Goal: Navigation & Orientation: Find specific page/section

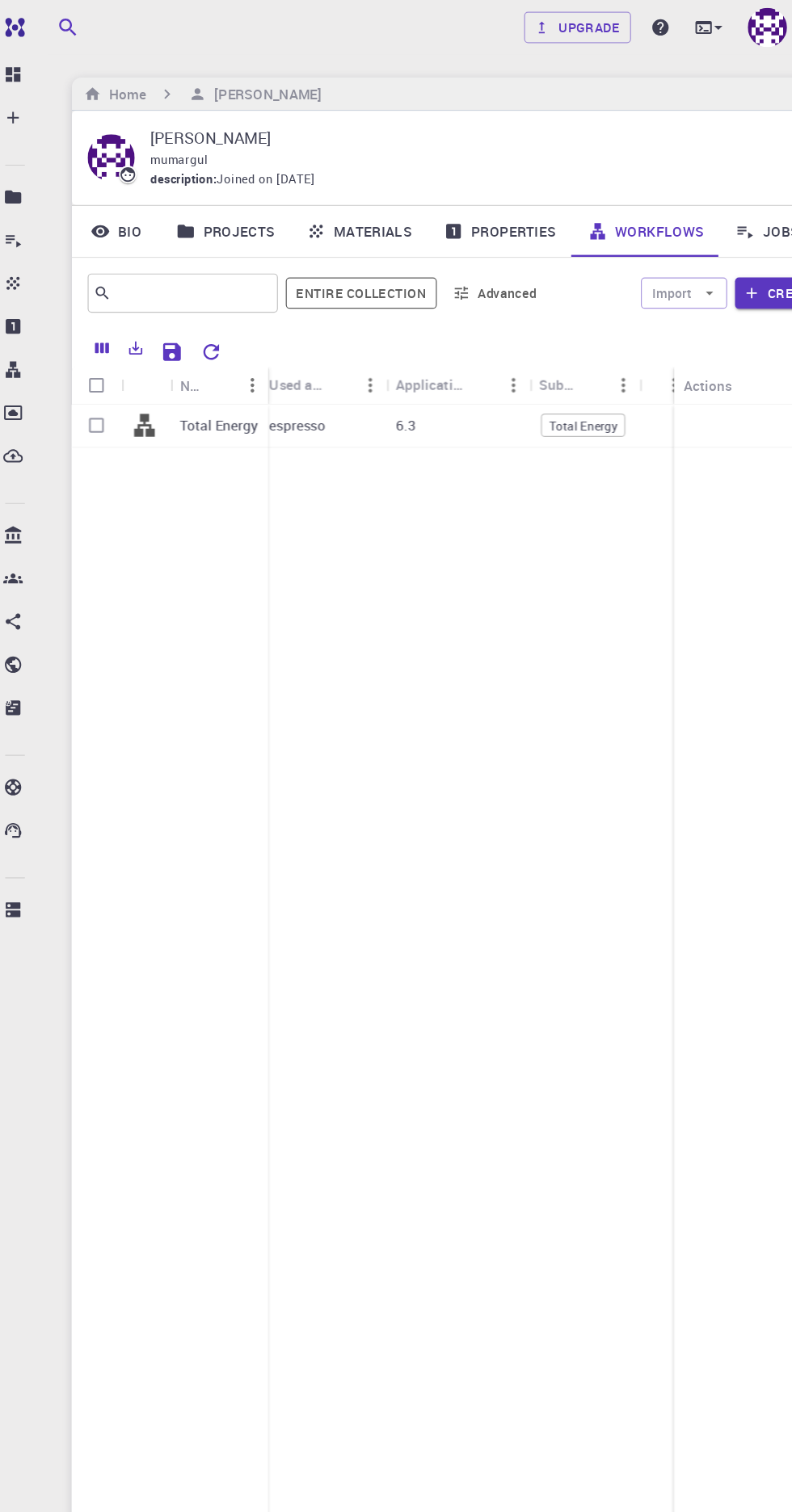
click at [95, 351] on input "Select row" at bounding box center [94, 350] width 30 height 30
checkbox input "true"
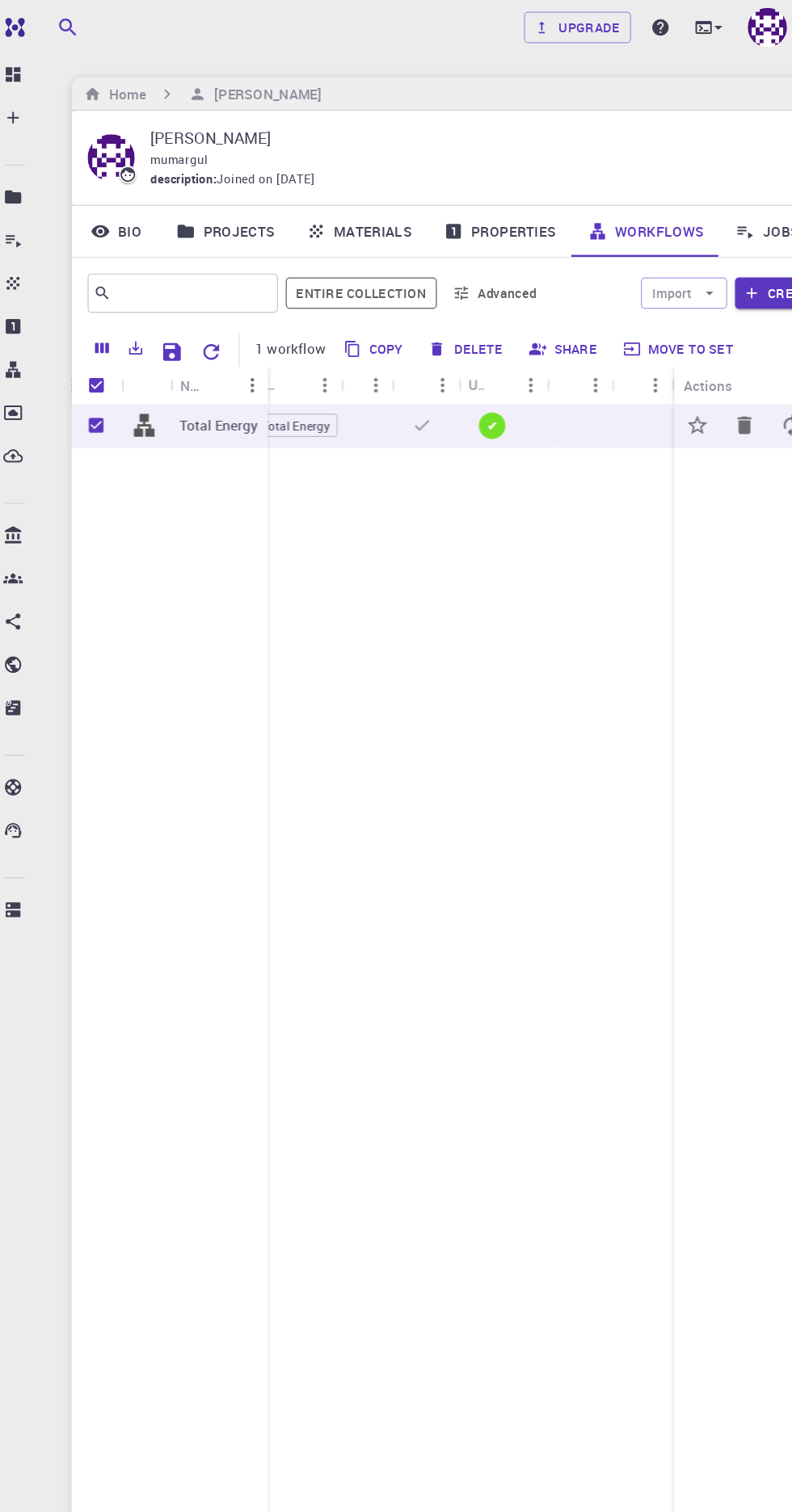
scroll to position [0, 253]
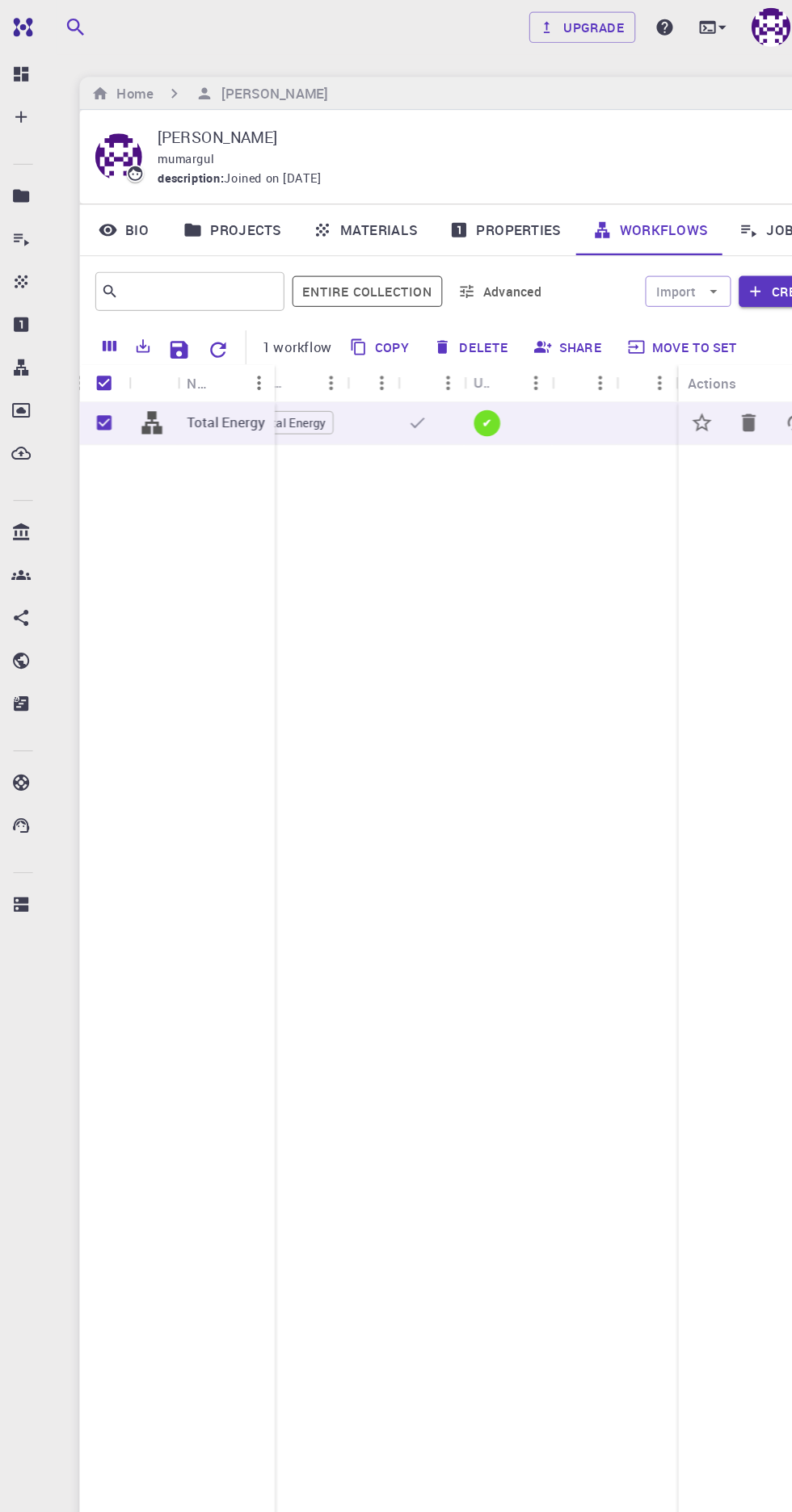
click at [413, 286] on button "Delete" at bounding box center [399, 288] width 73 height 26
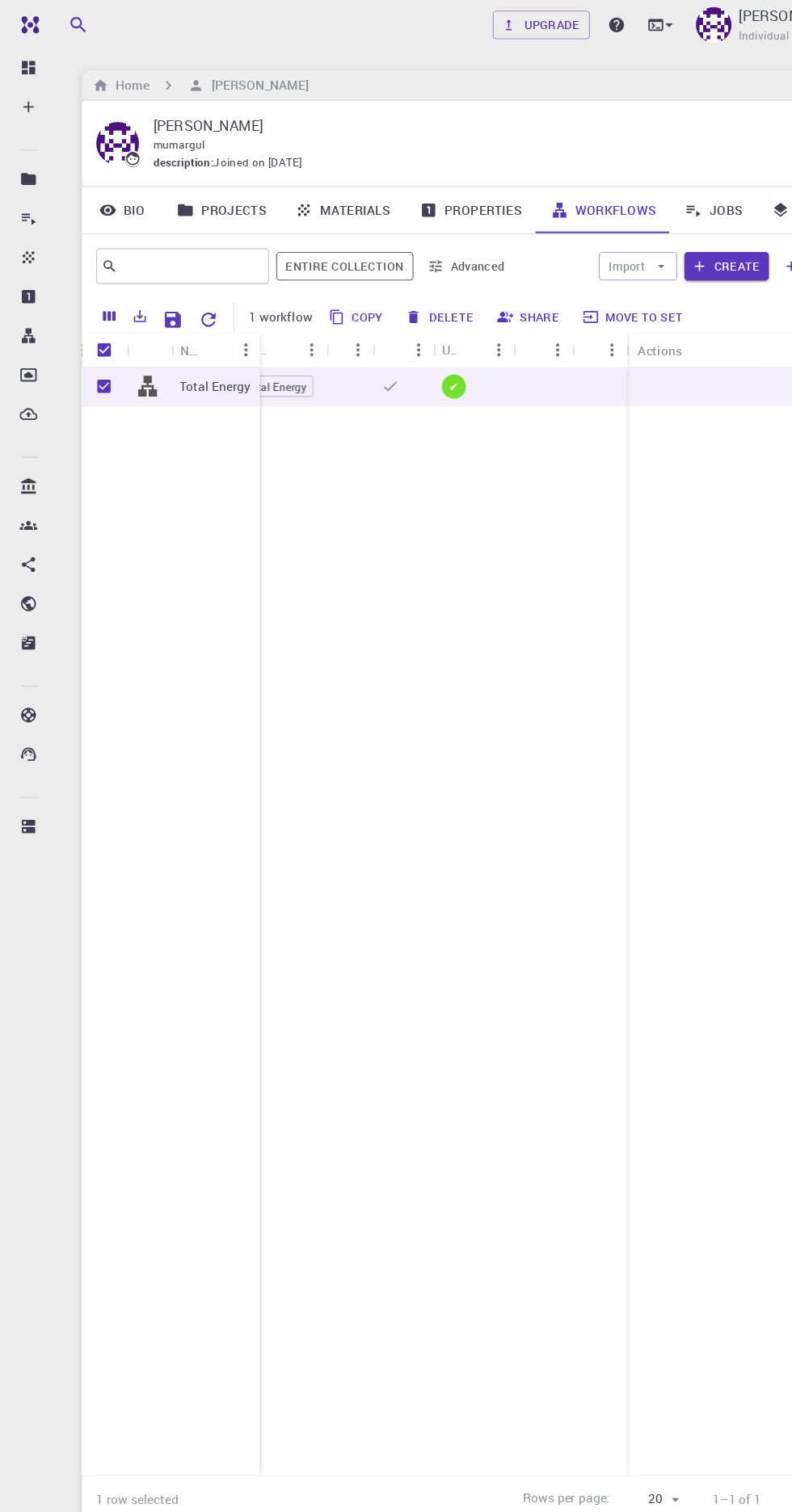
scroll to position [0, 255]
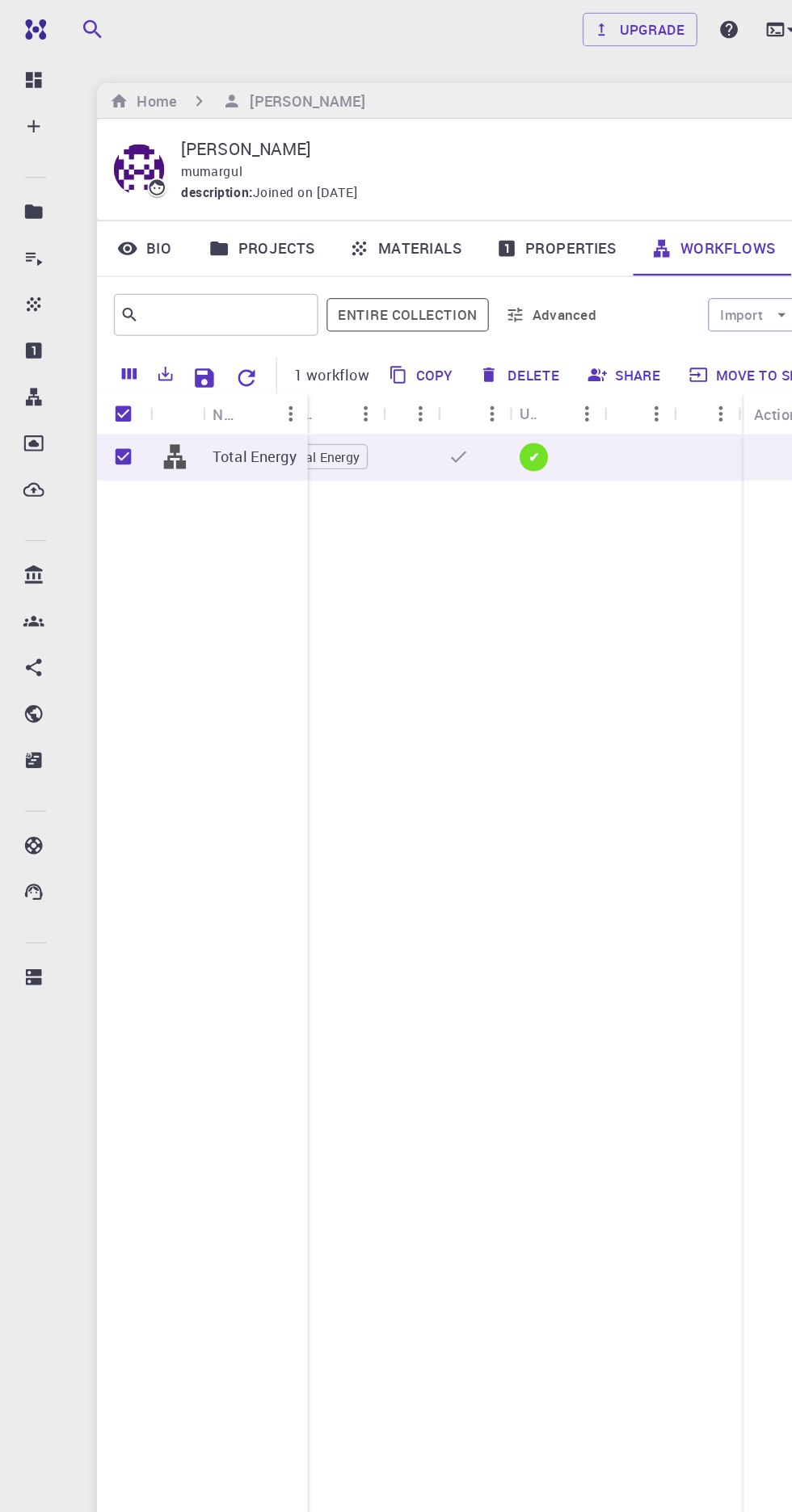
click at [408, 288] on button "Delete" at bounding box center [399, 288] width 73 height 26
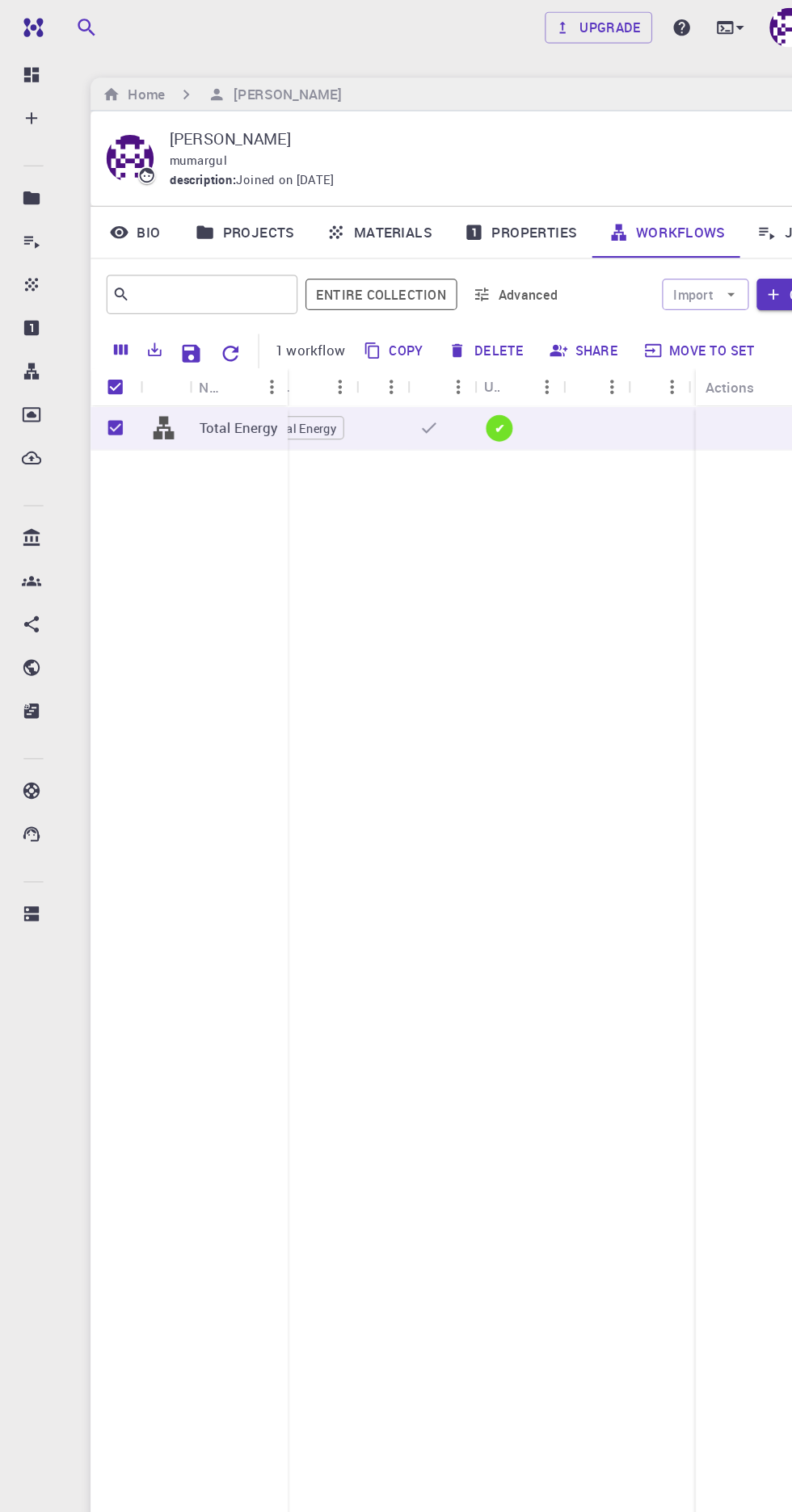
scroll to position [0, 268]
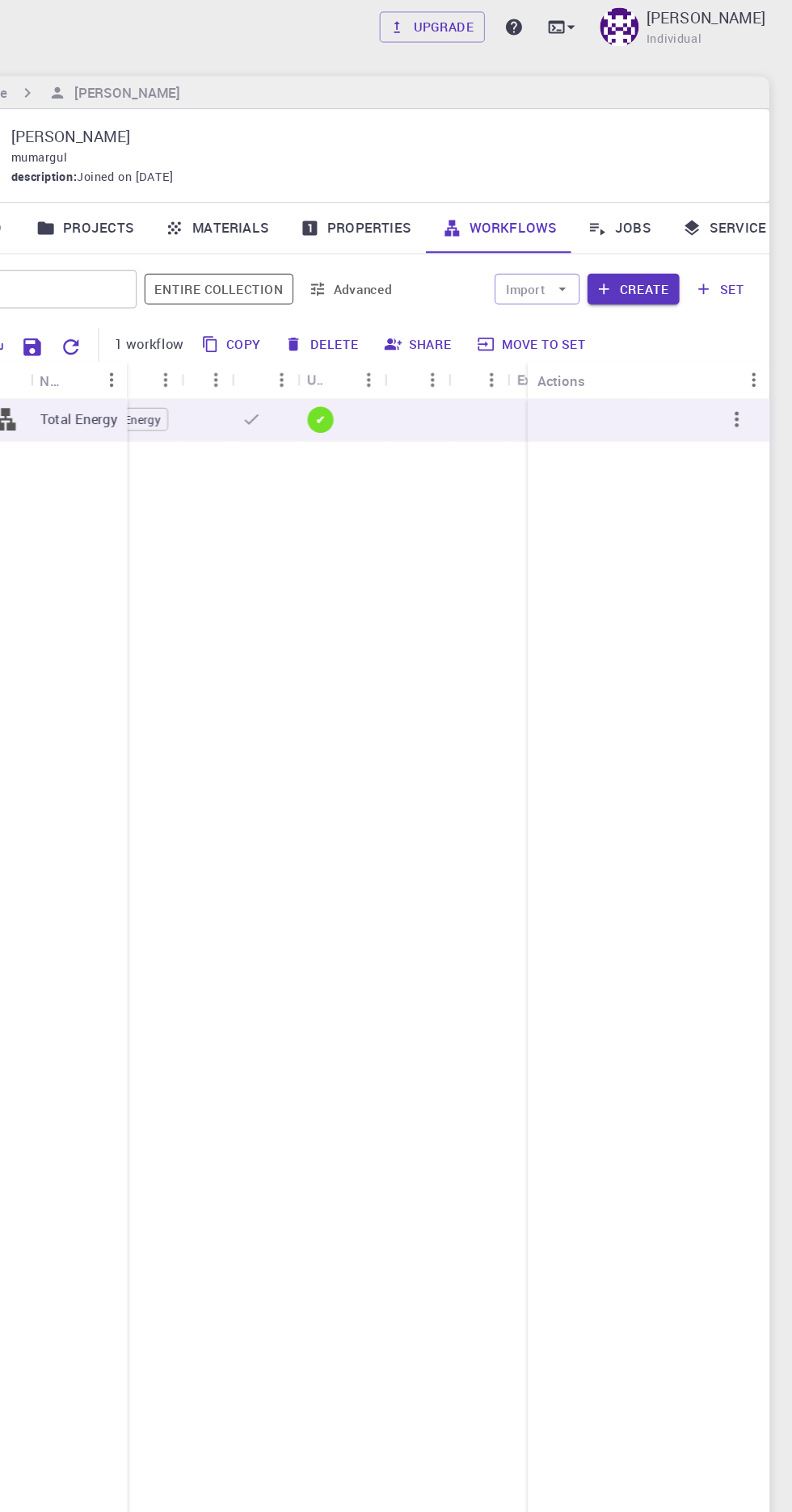
click at [415, 288] on button "Delete" at bounding box center [399, 288] width 73 height 26
click at [746, 187] on link "Service Levels" at bounding box center [758, 190] width 142 height 42
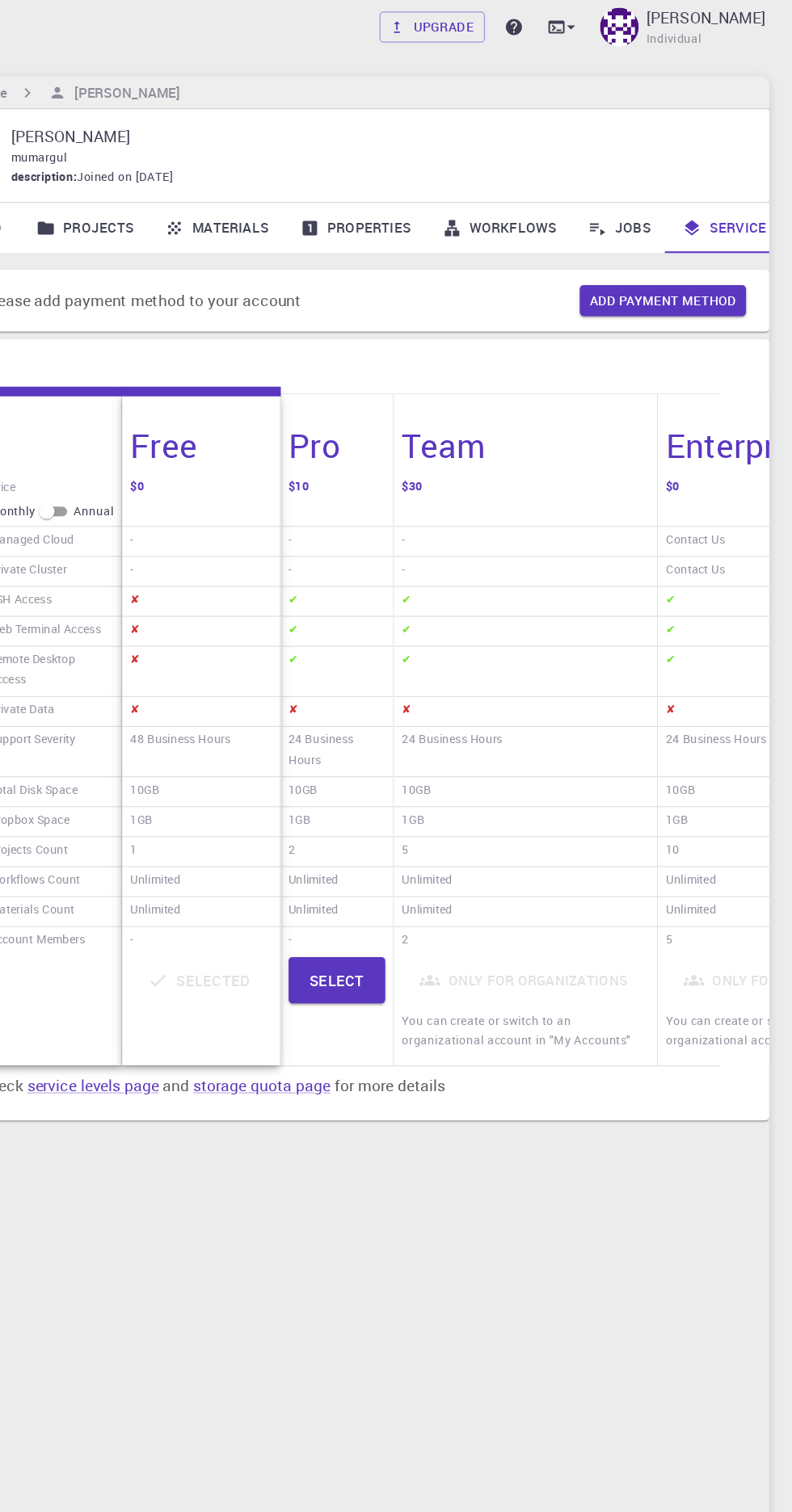
scroll to position [0, 54]
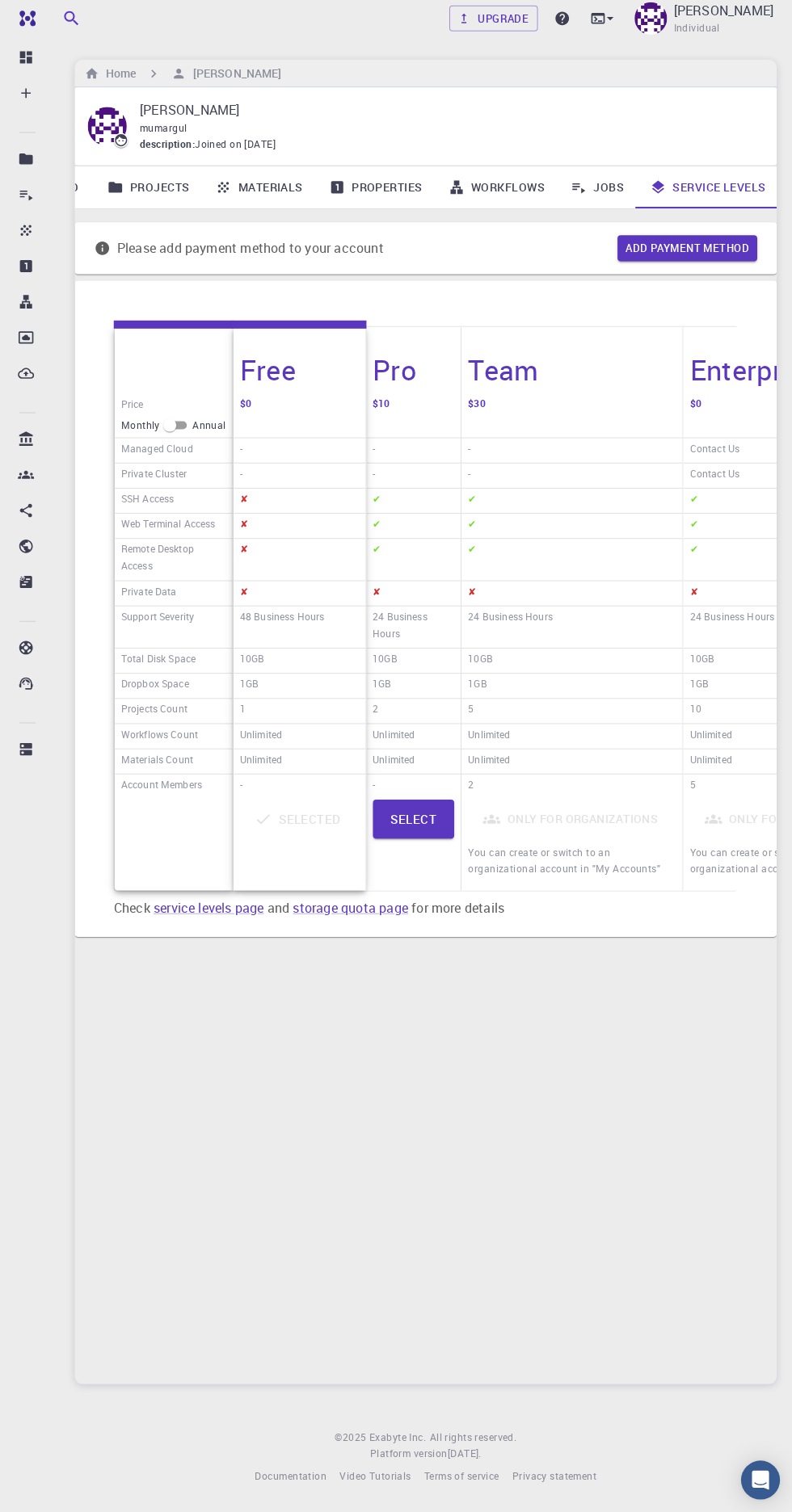
click at [161, 193] on link "Projects" at bounding box center [148, 190] width 108 height 42
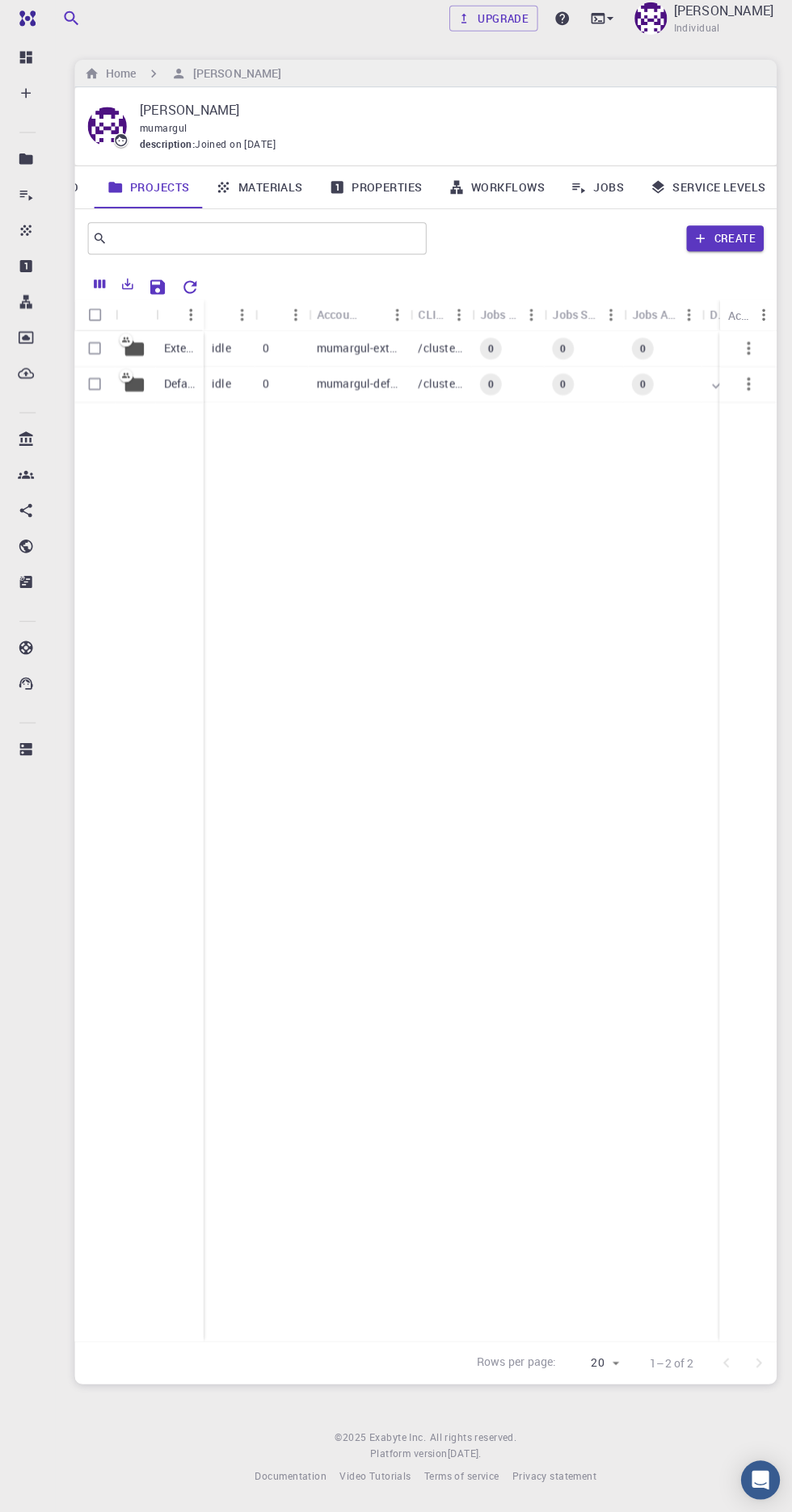
click at [729, 240] on button "Create" at bounding box center [721, 241] width 77 height 26
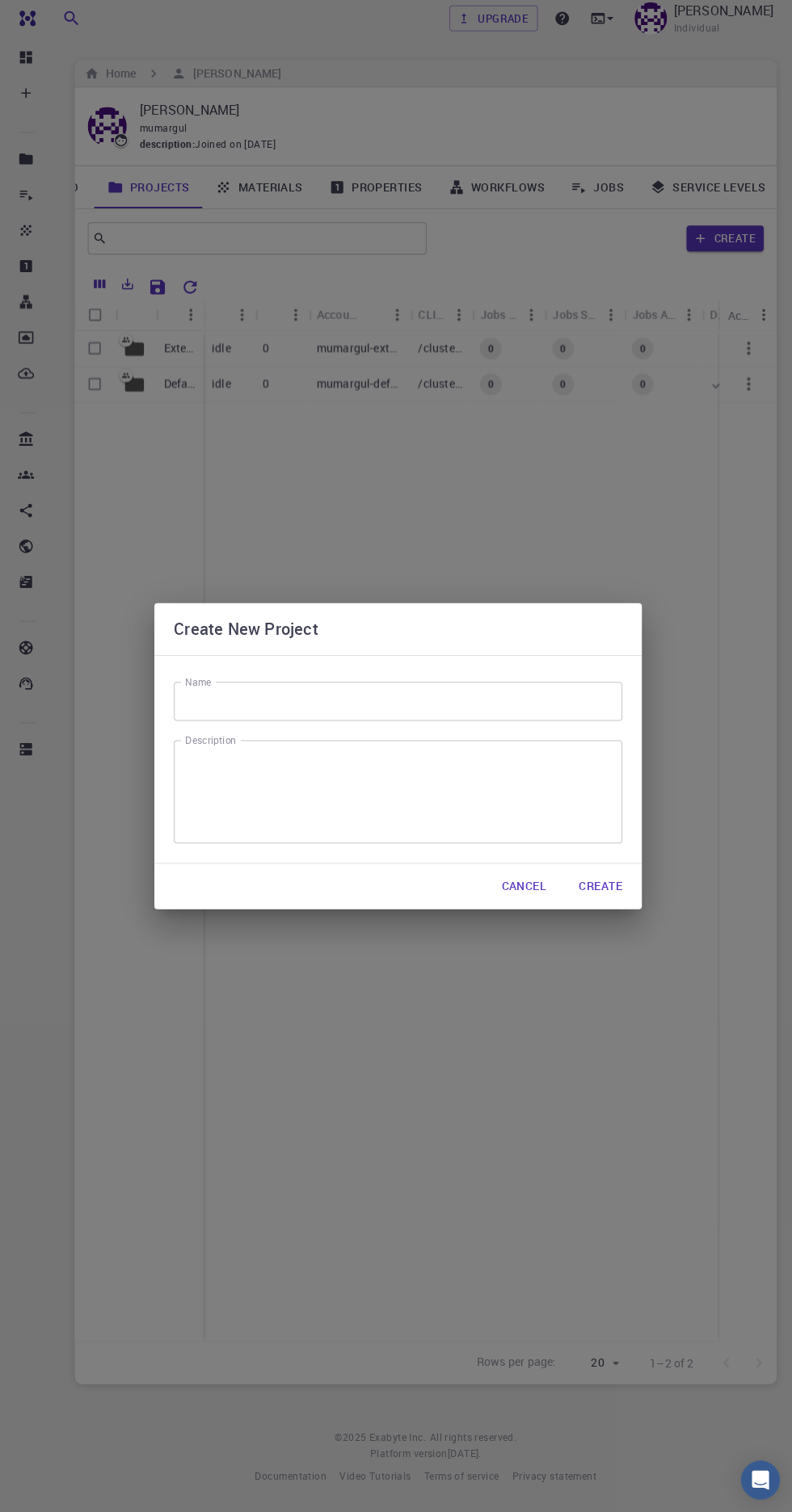
scroll to position [122, 0]
click at [541, 886] on button "Cancel" at bounding box center [521, 886] width 70 height 32
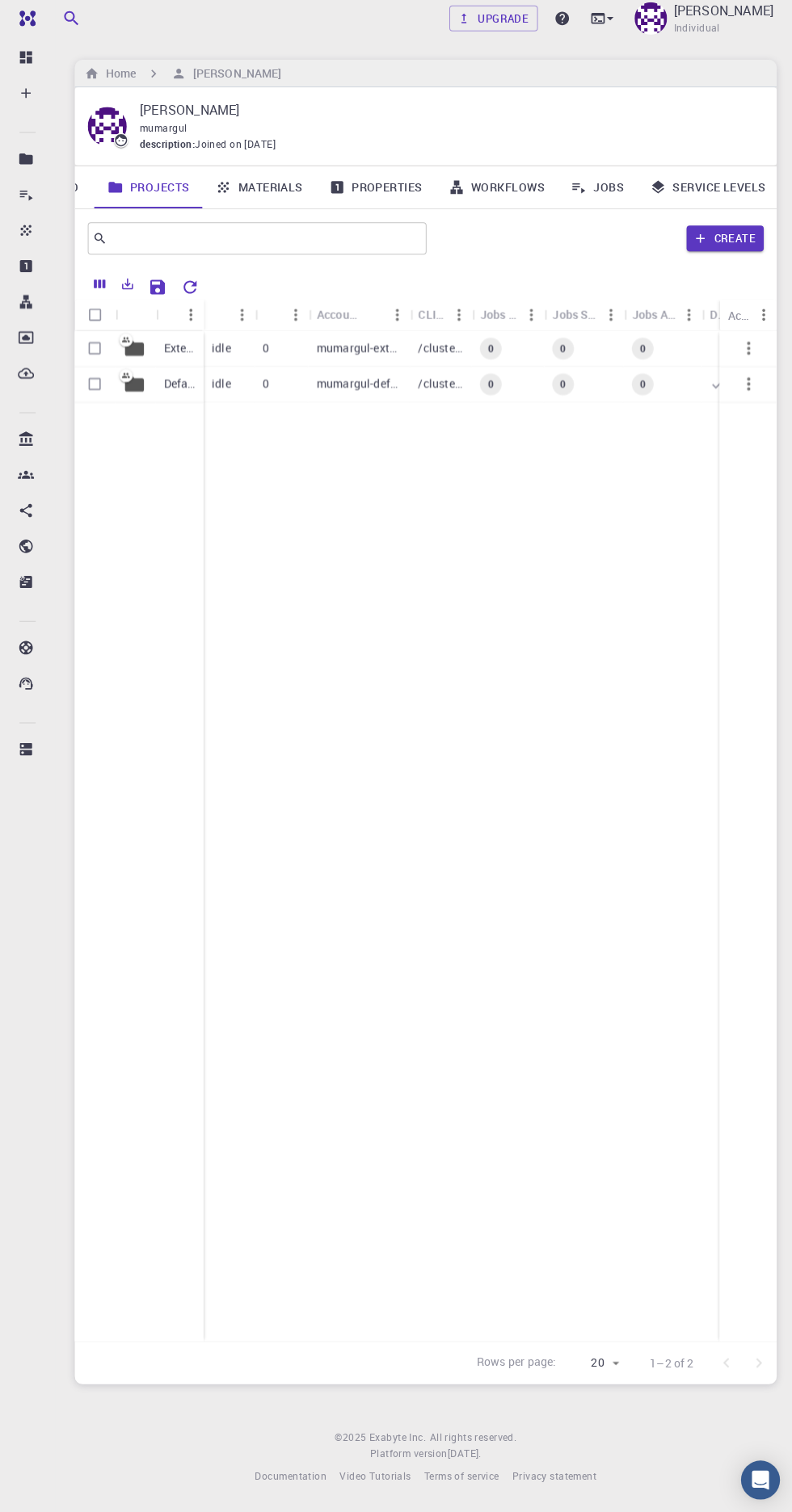
click at [530, 889] on div "External Default idle 0 mumargul-external /cluster-???-home/mumargul/mumargul-e…" at bounding box center [442, 836] width 736 height 1005
click at [356, 342] on p "mumargul-external" at bounding box center [357, 350] width 85 height 16
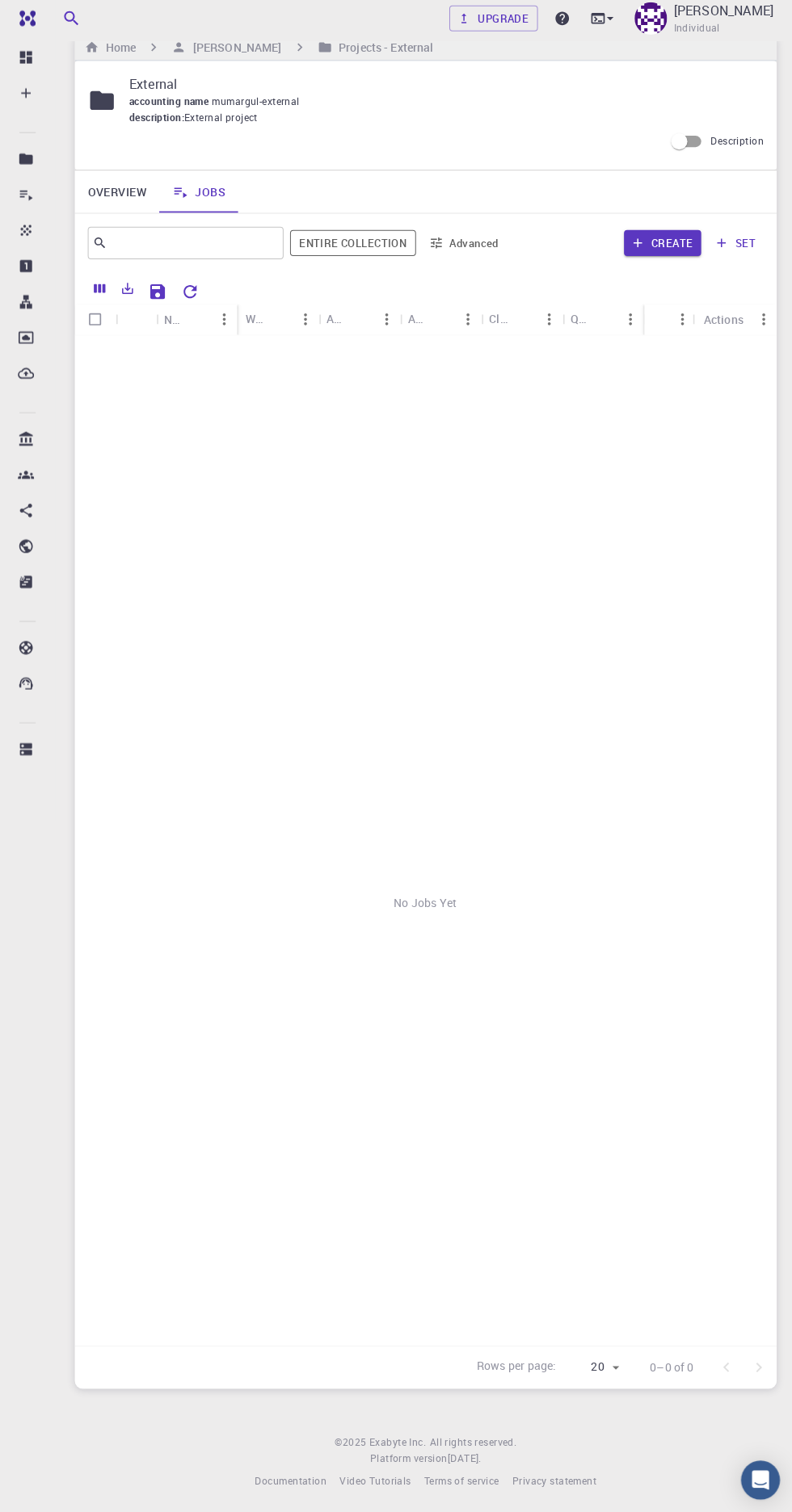
click at [373, 234] on button "Entire collection" at bounding box center [350, 246] width 125 height 26
click at [481, 234] on button "Advanced" at bounding box center [461, 246] width 84 height 26
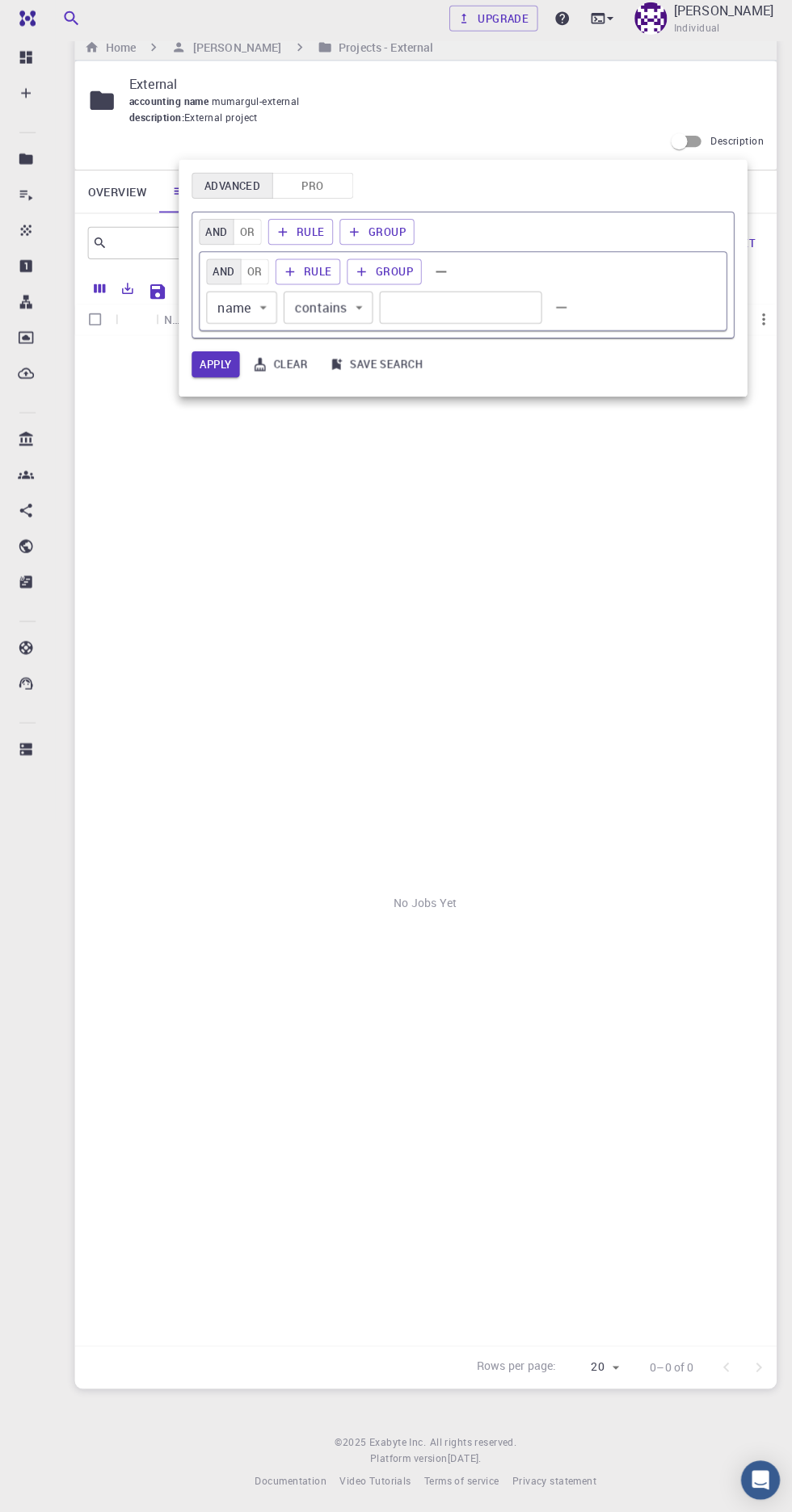
click at [553, 531] on div at bounding box center [396, 756] width 792 height 1512
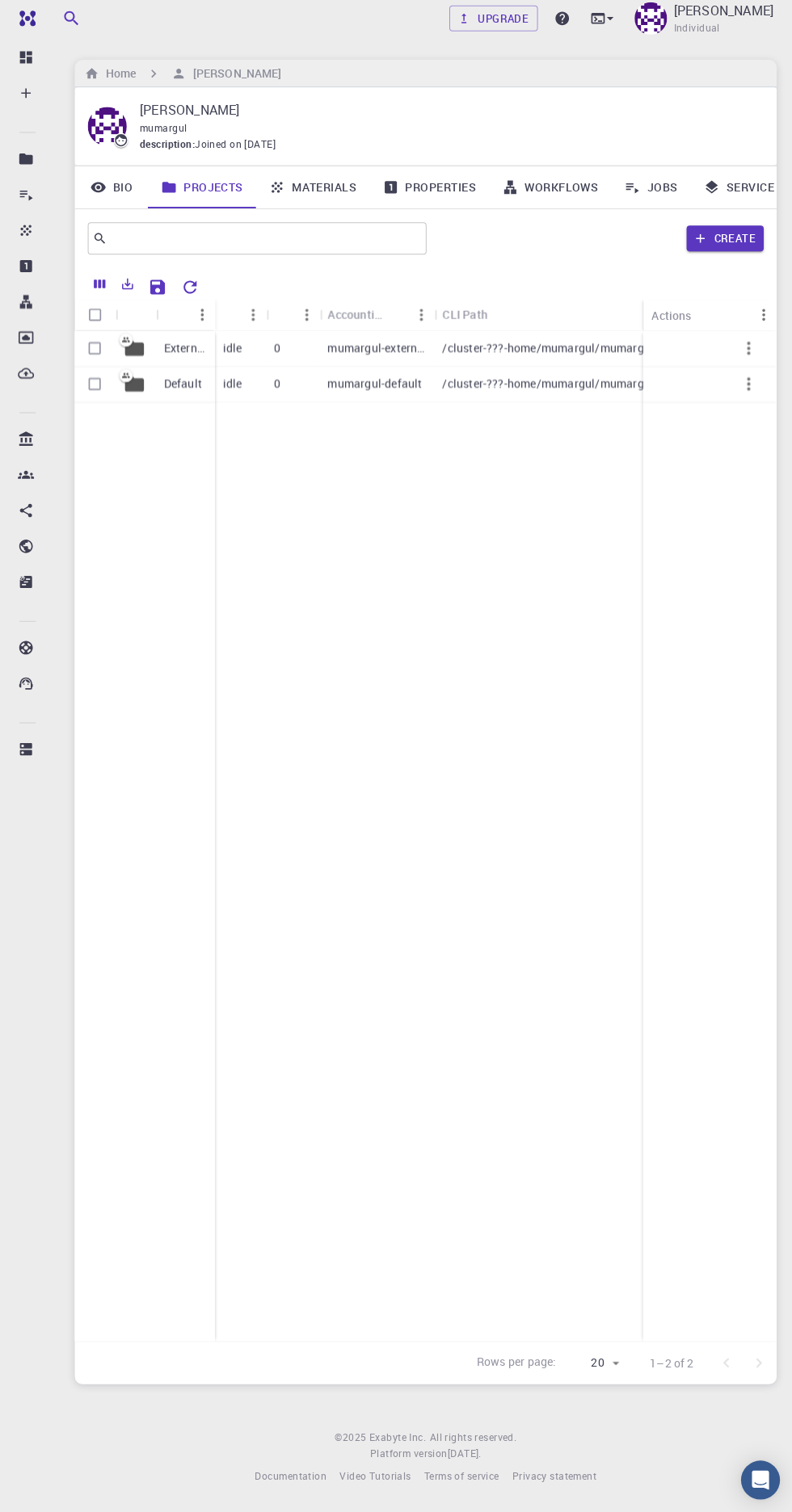
click at [710, 21] on p "[PERSON_NAME]" at bounding box center [719, 14] width 99 height 20
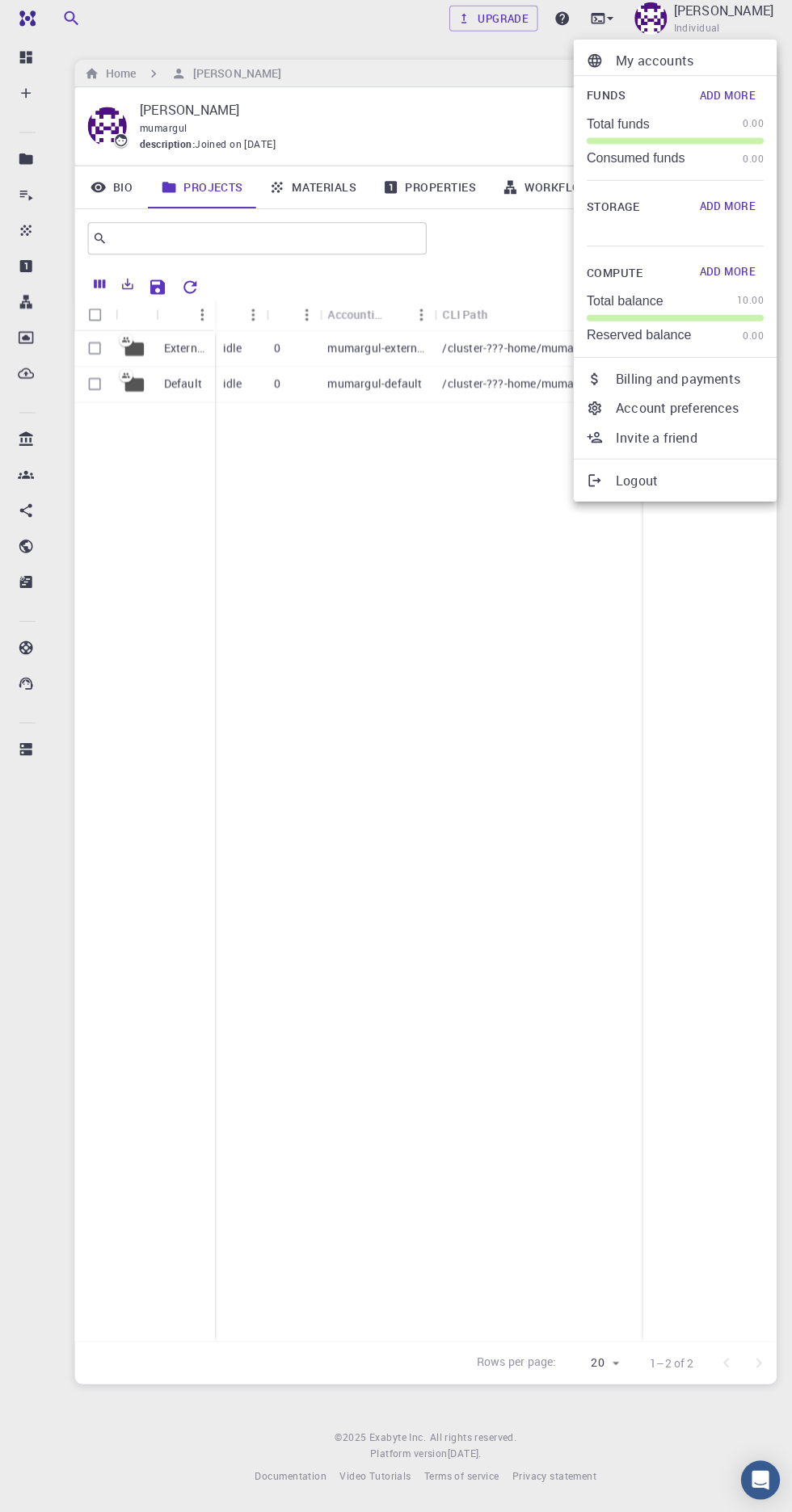
click at [457, 619] on div at bounding box center [396, 756] width 792 height 1512
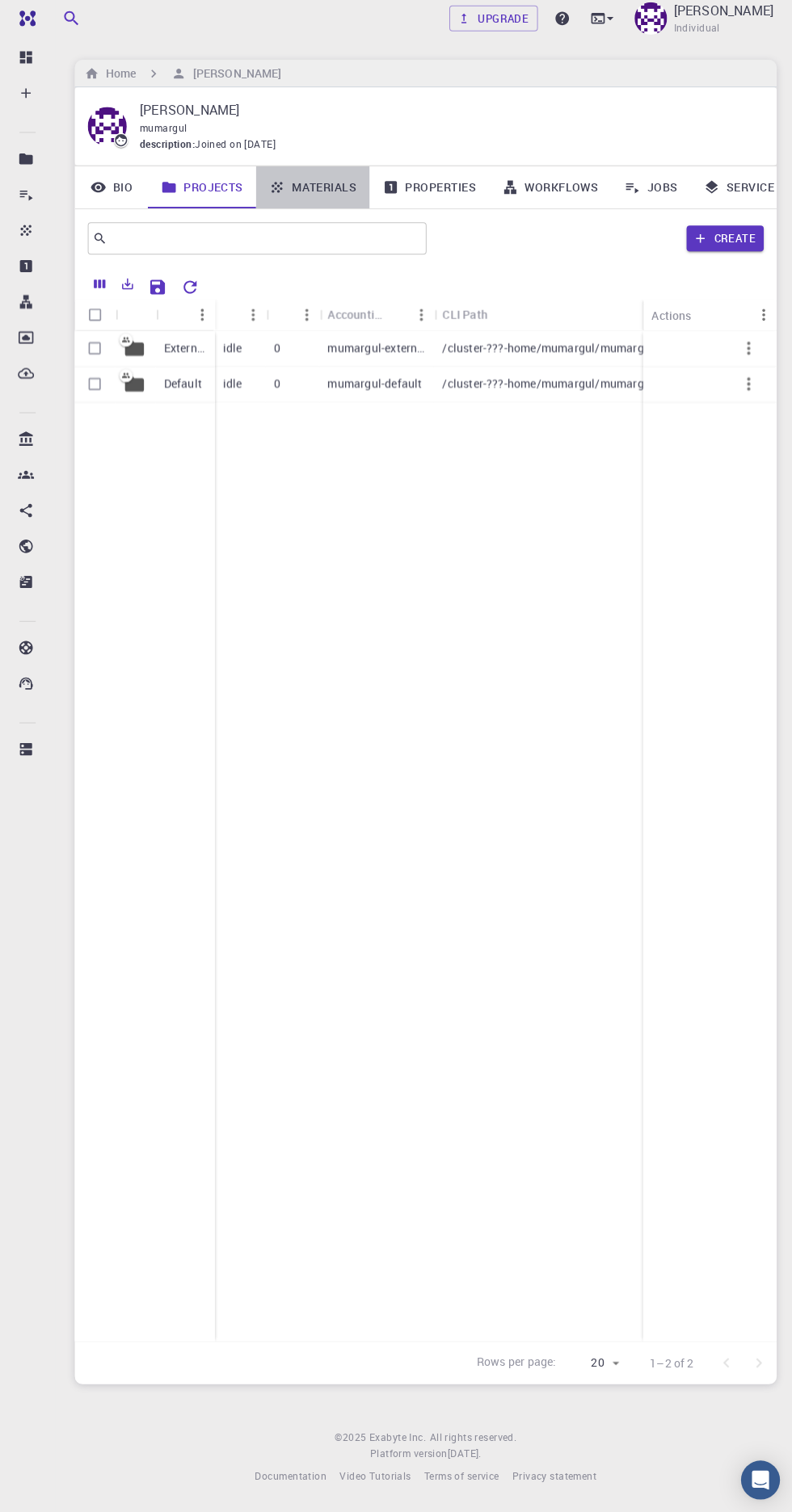
click at [351, 169] on link "Materials" at bounding box center [311, 190] width 113 height 42
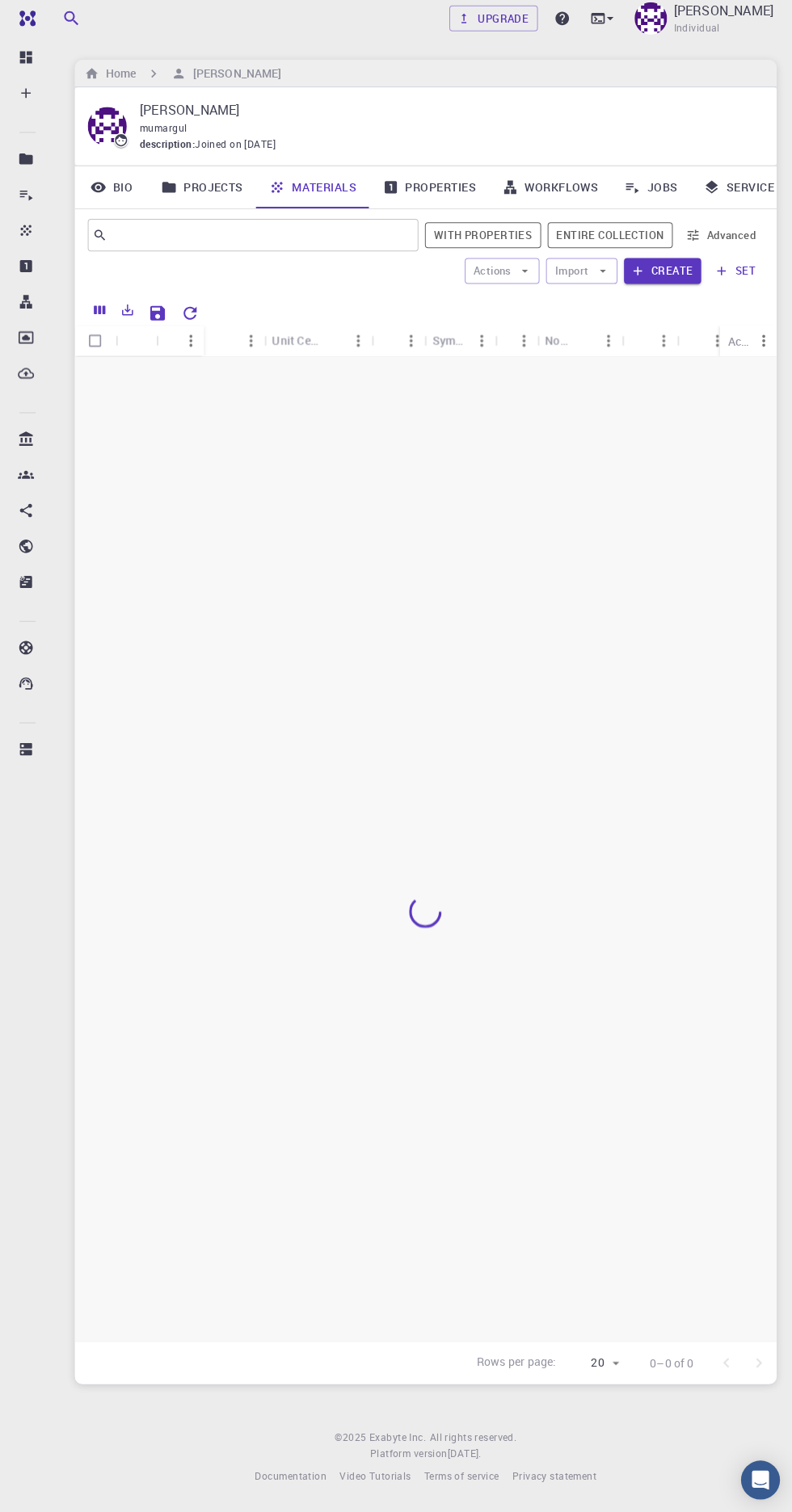
click at [461, 169] on link "Properties" at bounding box center [426, 190] width 119 height 42
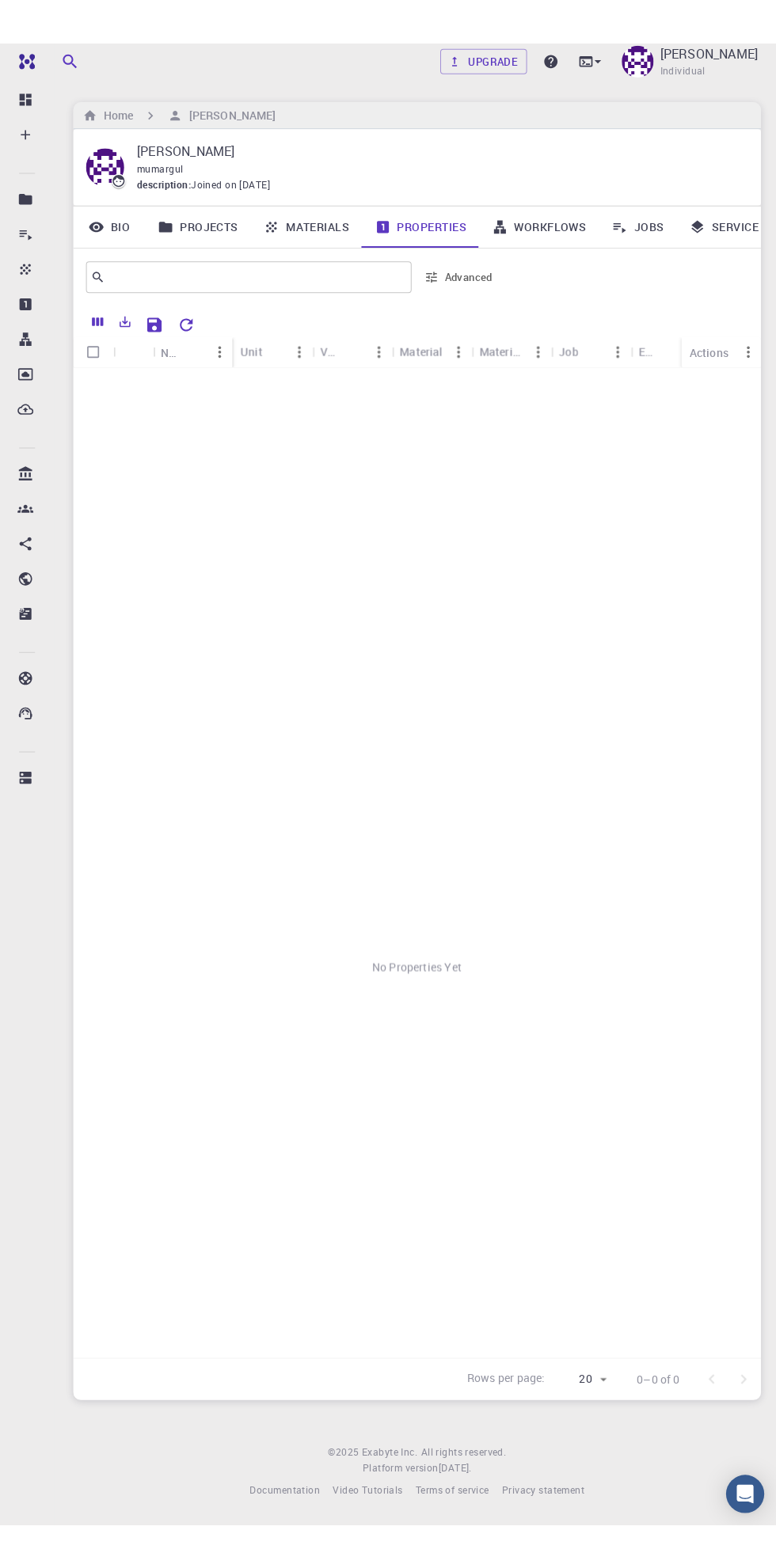
scroll to position [120, 0]
